Goal: Information Seeking & Learning: Learn about a topic

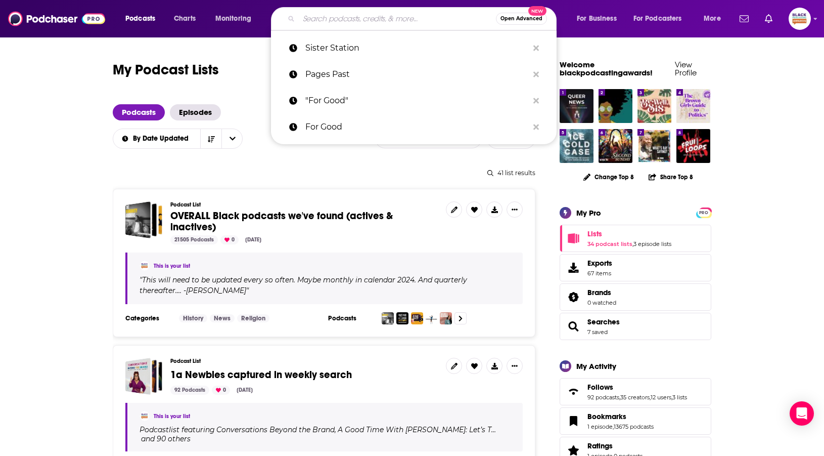
click at [361, 17] on input "Search podcasts, credits, & more..." at bounding box center [397, 19] width 197 height 16
paste input "PR Yourself with [PERSON_NAME]"
type input "PR Yourself with [PERSON_NAME]"
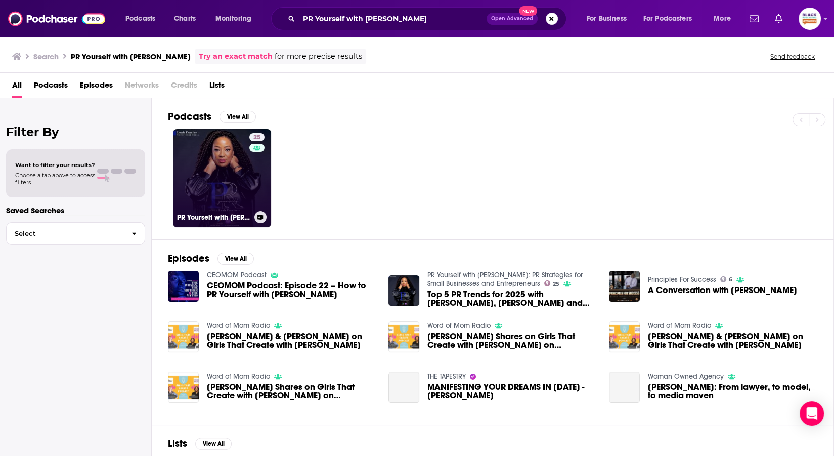
click at [240, 156] on link "25 PR Yourself with Leah Frazier: PR Strategies for Small Businesses and Entrep…" at bounding box center [222, 178] width 98 height 98
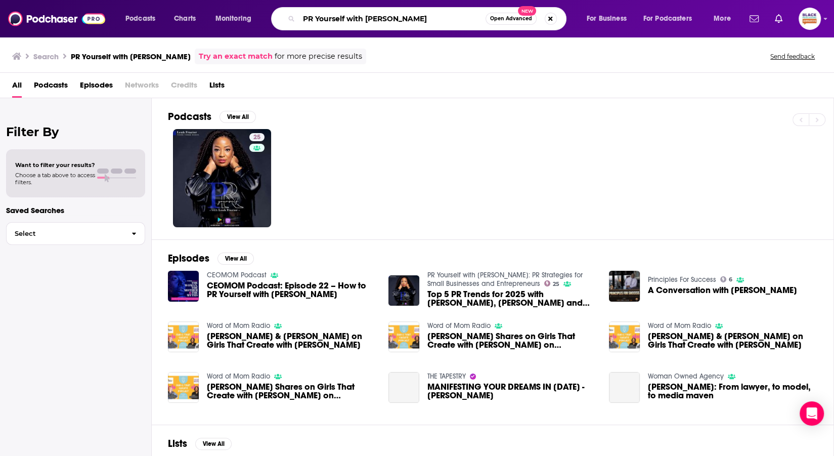
click at [344, 20] on input "PR Yourself with Leah Frazier" at bounding box center [392, 19] width 187 height 16
paste input "5 Minute Career Hack"
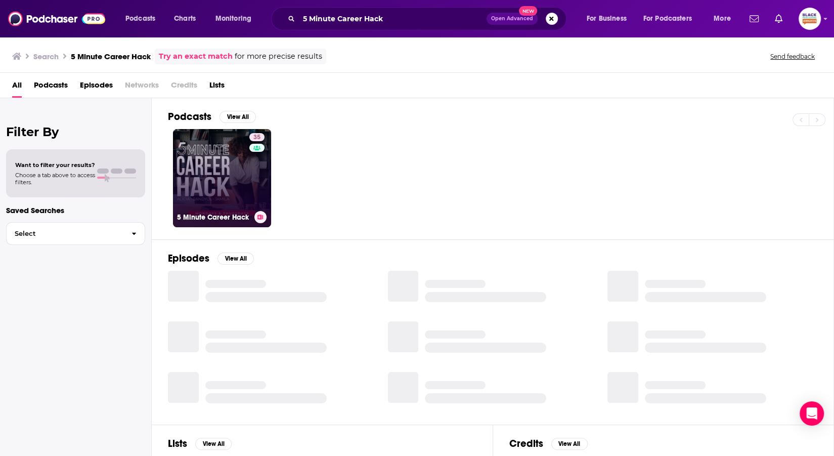
click at [209, 157] on link "35 5 Minute Career Hack" at bounding box center [222, 178] width 98 height 98
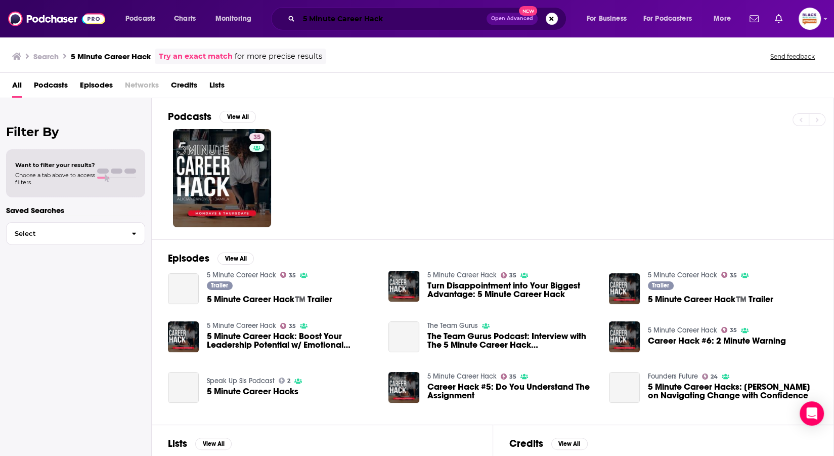
click at [369, 22] on input "5 Minute Career Hack" at bounding box center [393, 19] width 188 height 16
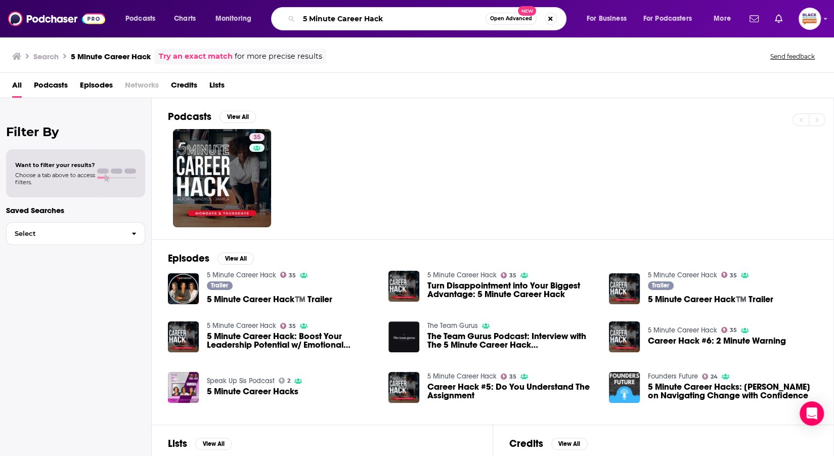
paste input "Creativity Boost Podcast"
type input "Creativity Boost Podcast"
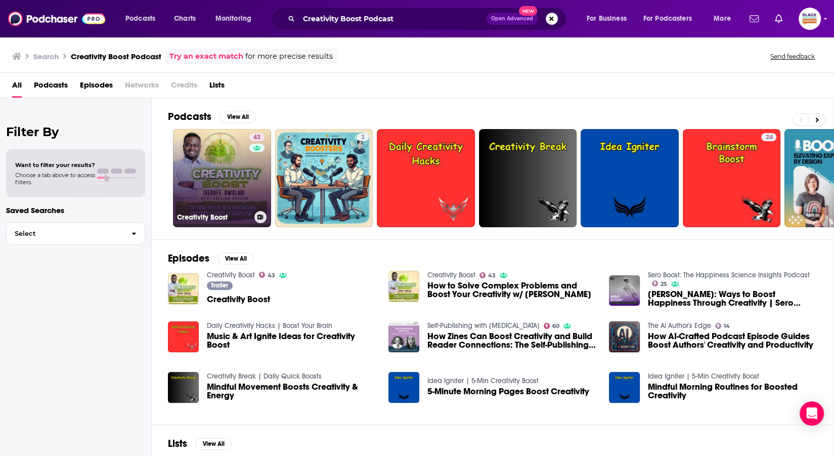
click at [238, 159] on link "43 Creativity Boost" at bounding box center [222, 178] width 98 height 98
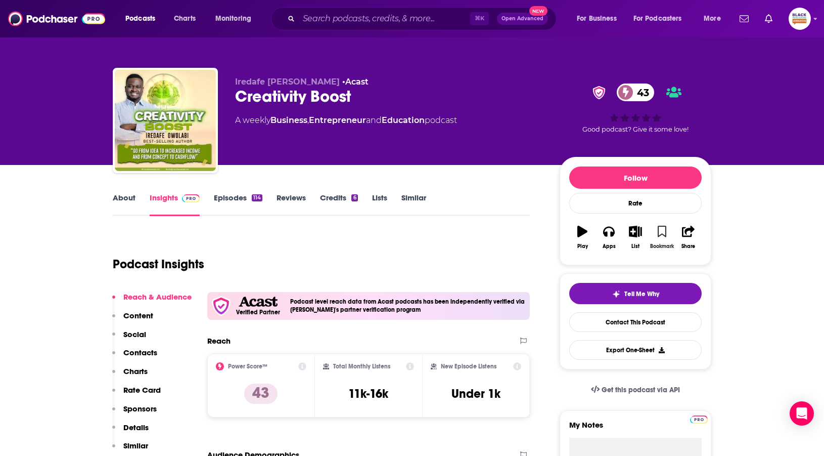
click at [665, 233] on icon "button" at bounding box center [662, 230] width 9 height 11
click at [635, 231] on icon "button" at bounding box center [635, 230] width 13 height 11
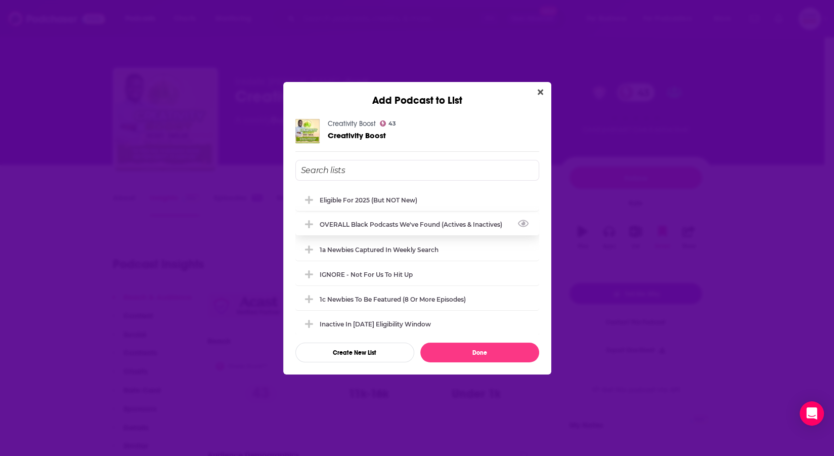
click at [380, 217] on div "OVERALL Black podcasts we've found (actives & inactives)" at bounding box center [417, 224] width 244 height 22
click at [393, 199] on div "Eligible for 2025 (but NOT new)" at bounding box center [372, 200] width 104 height 8
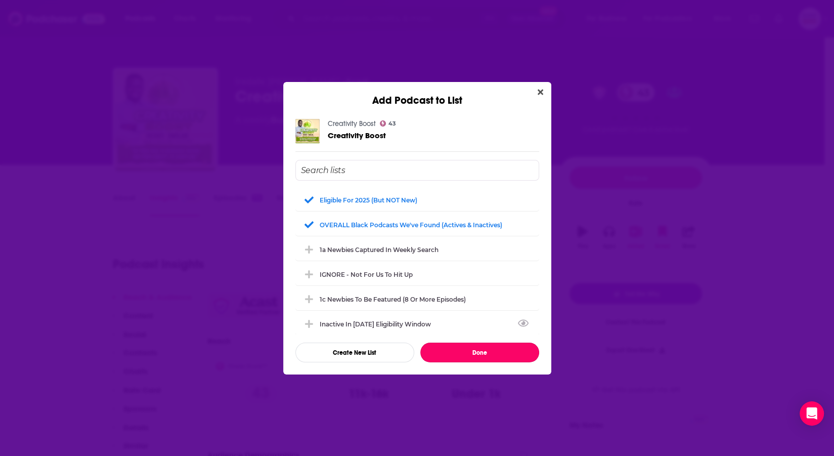
click at [475, 352] on button "Done" at bounding box center [479, 352] width 119 height 20
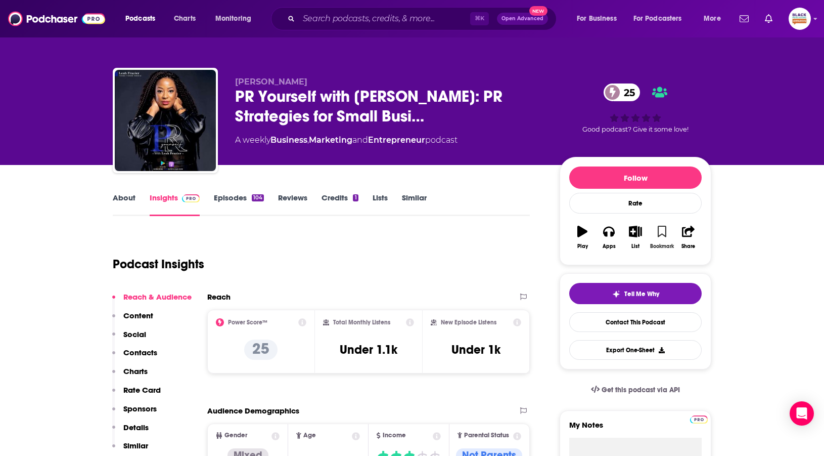
click at [662, 232] on icon "button" at bounding box center [662, 230] width 9 height 11
click at [639, 232] on icon "button" at bounding box center [635, 230] width 13 height 11
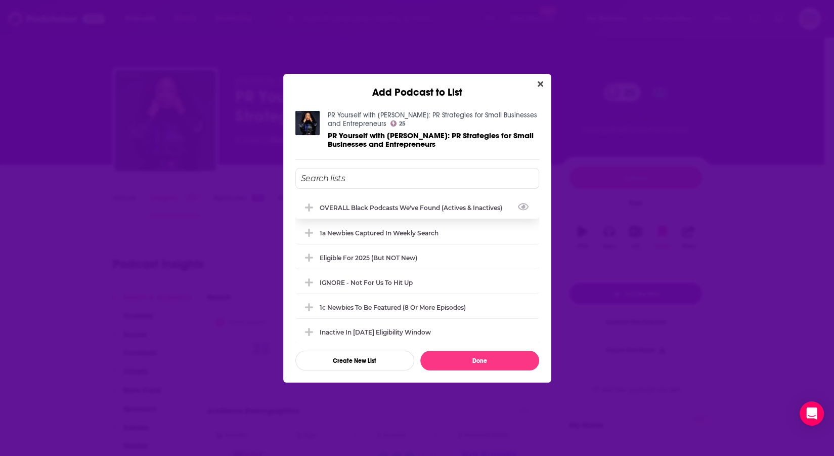
click at [407, 211] on div "OVERALL Black podcasts we've found (actives & inactives)" at bounding box center [417, 207] width 244 height 22
click at [406, 256] on div "Eligible for 2025 (but NOT new)" at bounding box center [372, 257] width 104 height 8
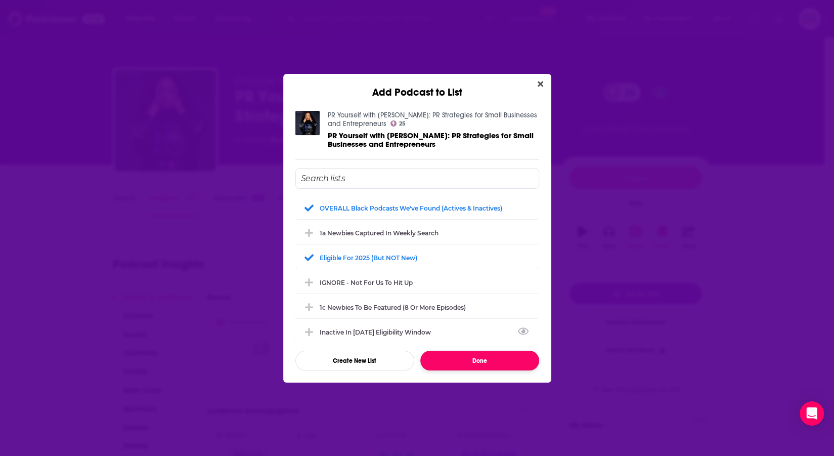
click at [489, 360] on button "Done" at bounding box center [479, 360] width 119 height 20
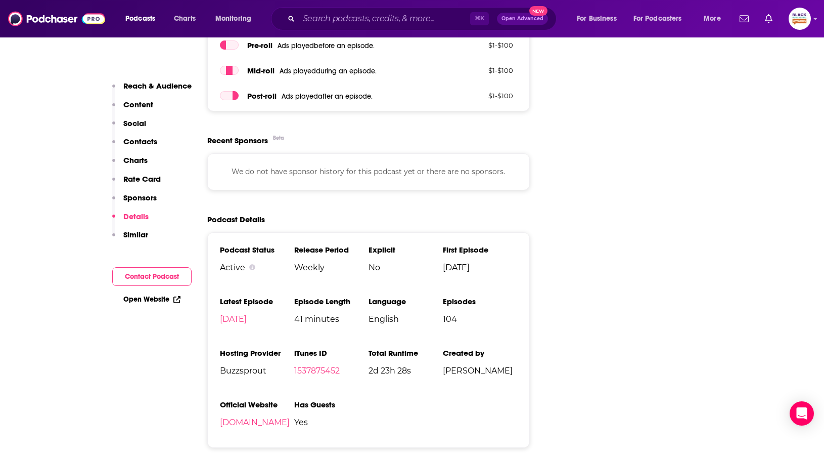
scroll to position [1231, 0]
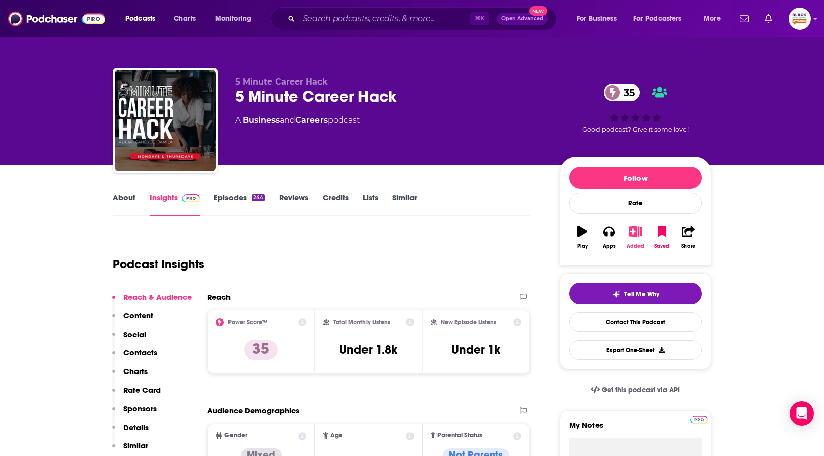
click at [631, 235] on icon "button" at bounding box center [635, 230] width 13 height 11
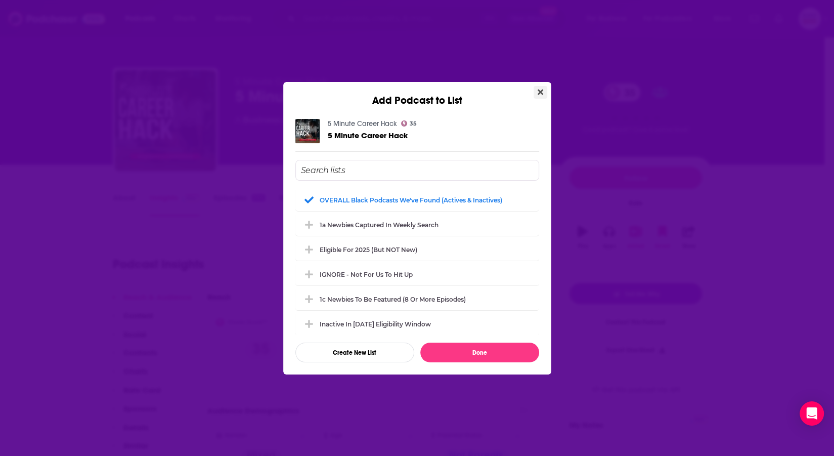
click at [541, 92] on icon "Close" at bounding box center [540, 92] width 6 height 8
